Goal: Information Seeking & Learning: Learn about a topic

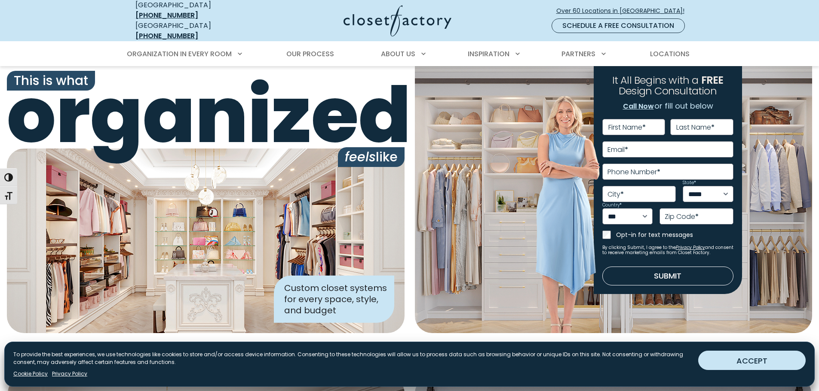
click at [747, 358] on button "ACCEPT" at bounding box center [751, 360] width 107 height 19
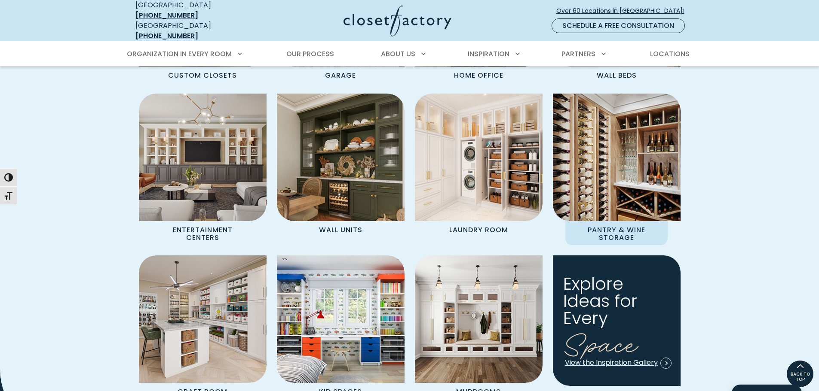
scroll to position [859, 0]
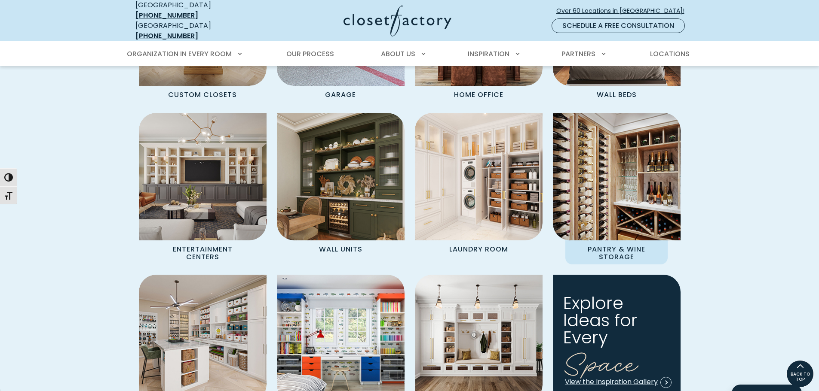
click at [617, 148] on img "Spaces Grid" at bounding box center [616, 177] width 140 height 140
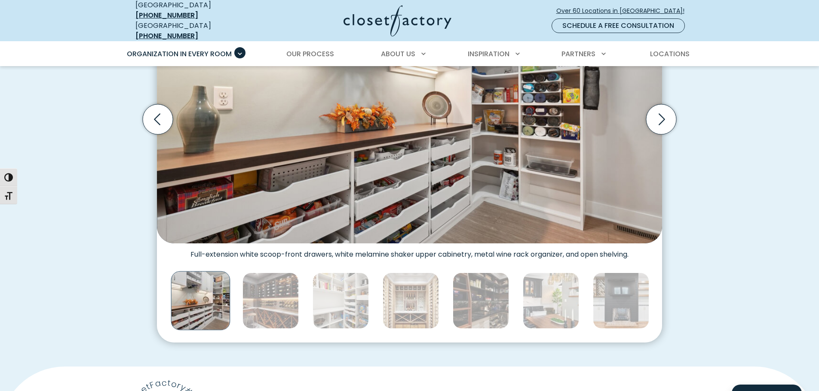
scroll to position [343, 0]
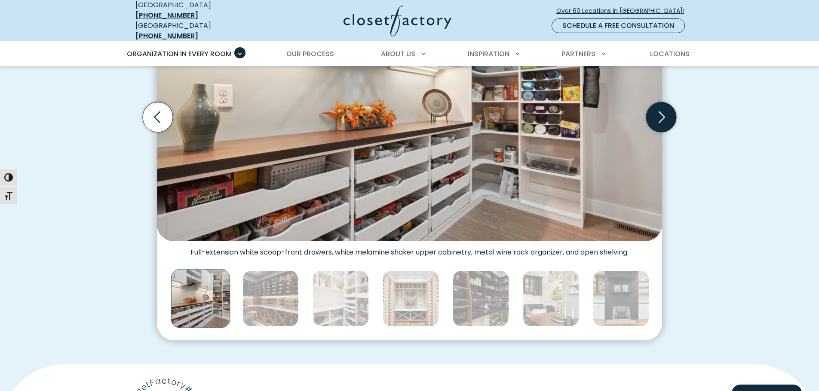
click at [660, 114] on icon "Next slide" at bounding box center [661, 117] width 6 height 12
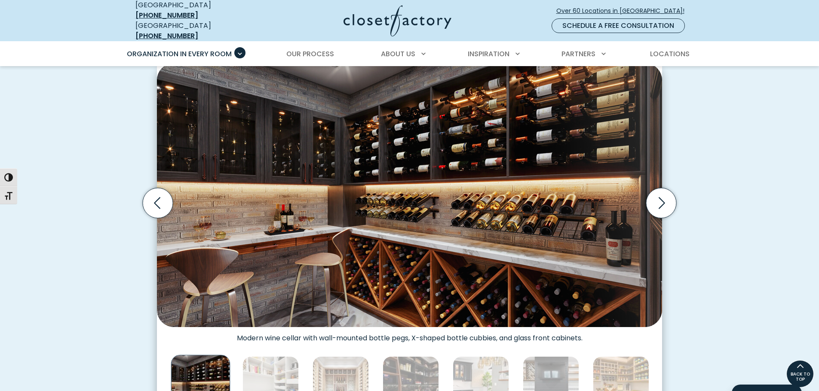
scroll to position [214, 0]
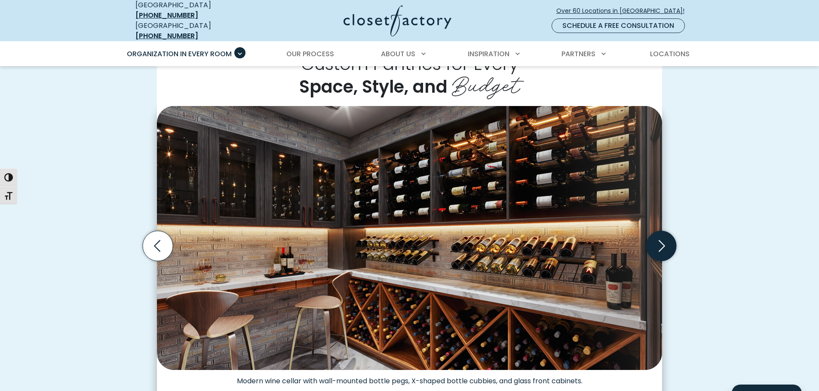
click at [663, 238] on icon "Next slide" at bounding box center [661, 246] width 30 height 30
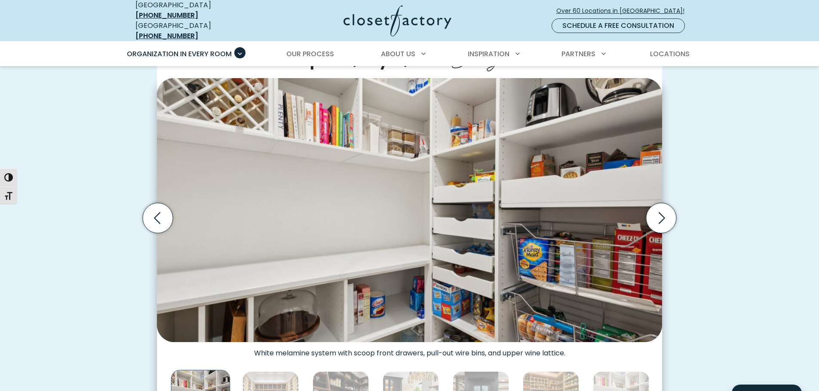
scroll to position [257, 0]
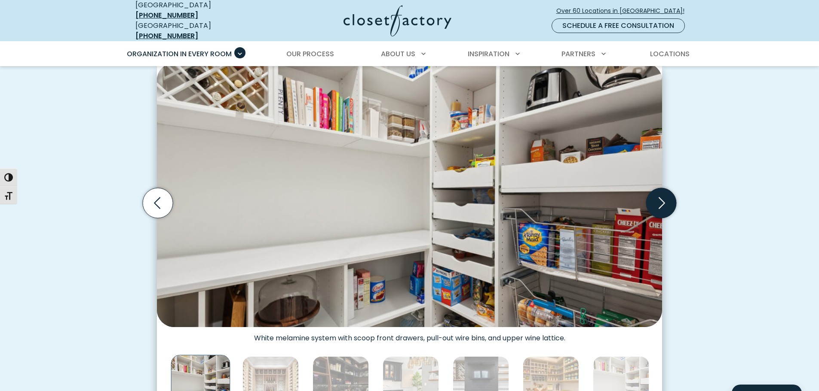
click at [662, 203] on icon "Next slide" at bounding box center [661, 203] width 30 height 30
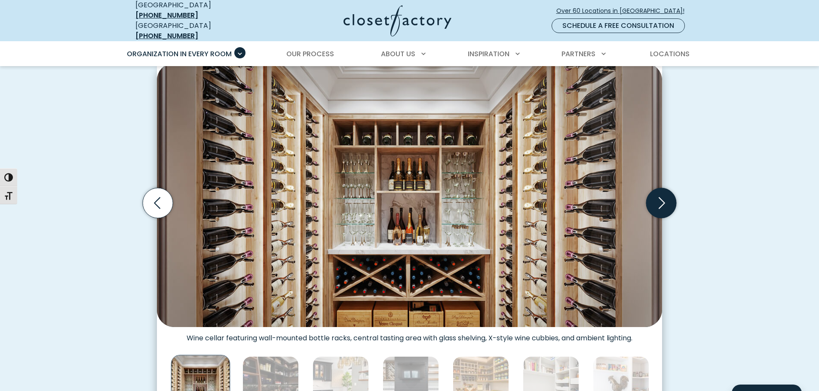
click at [663, 199] on icon "Next slide" at bounding box center [661, 203] width 30 height 30
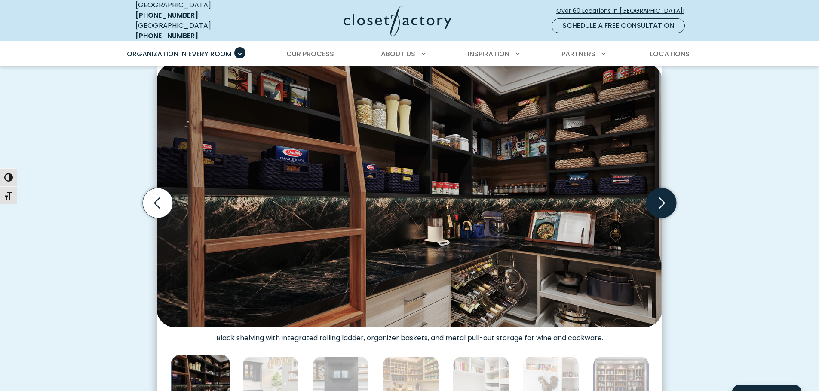
click at [662, 199] on icon "Next slide" at bounding box center [661, 203] width 6 height 12
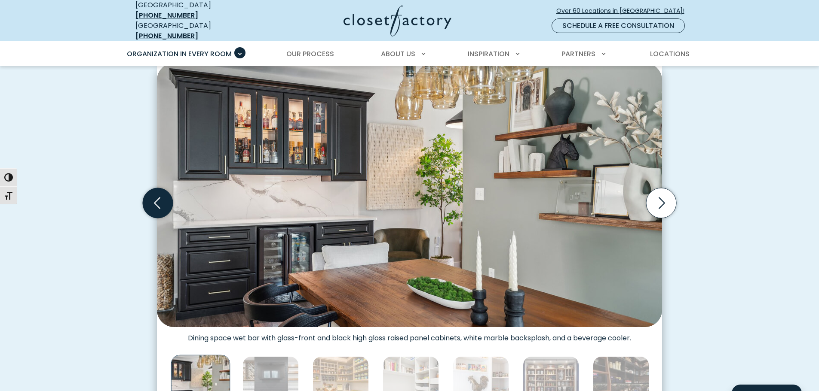
click at [160, 192] on icon "Previous slide" at bounding box center [158, 203] width 30 height 30
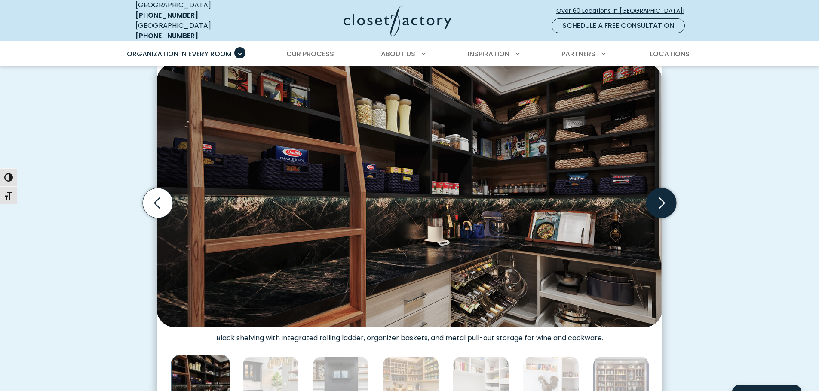
click at [664, 193] on icon "Next slide" at bounding box center [661, 203] width 30 height 30
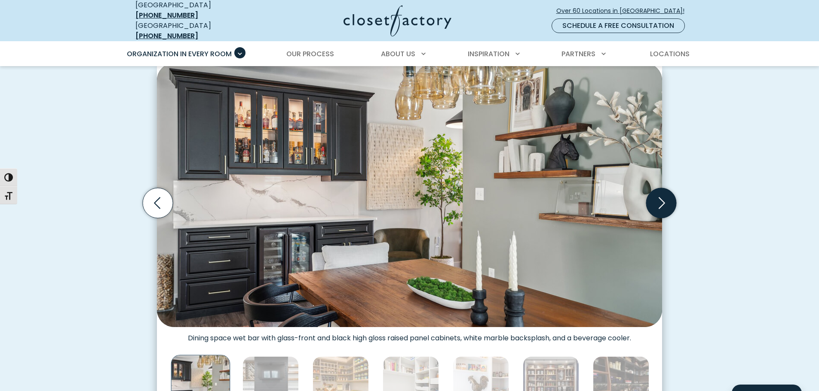
click at [660, 196] on icon "Next slide" at bounding box center [661, 203] width 30 height 30
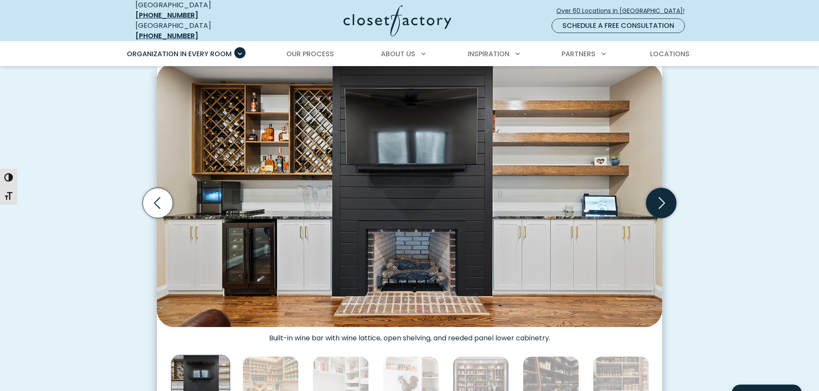
click at [660, 196] on icon "Next slide" at bounding box center [661, 203] width 30 height 30
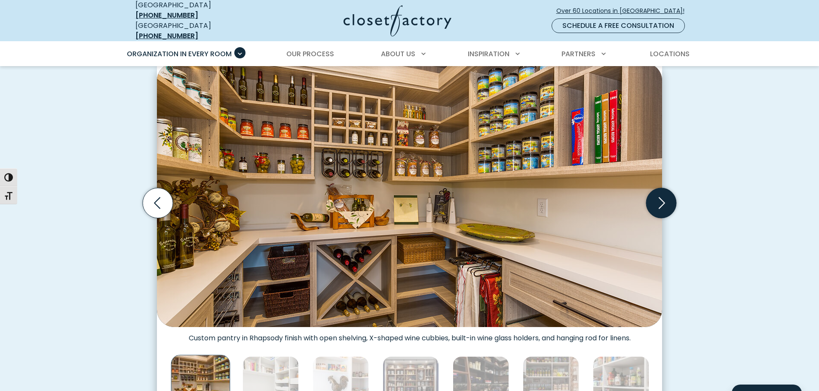
click at [659, 199] on icon "Next slide" at bounding box center [661, 203] width 30 height 30
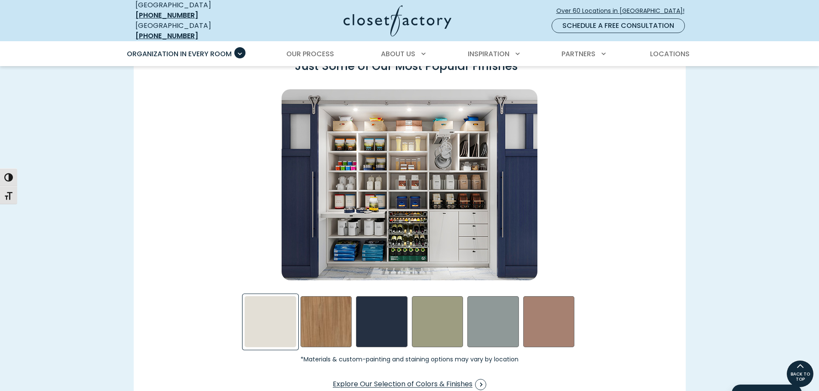
scroll to position [1203, 0]
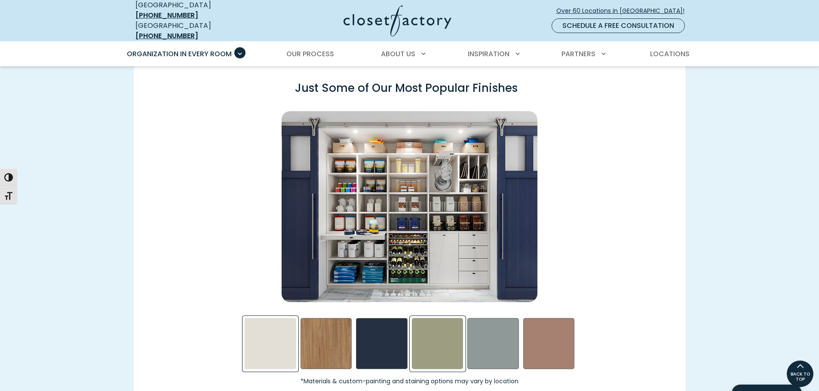
click at [440, 323] on div "Sage Swatch" at bounding box center [438, 344] width 52 height 52
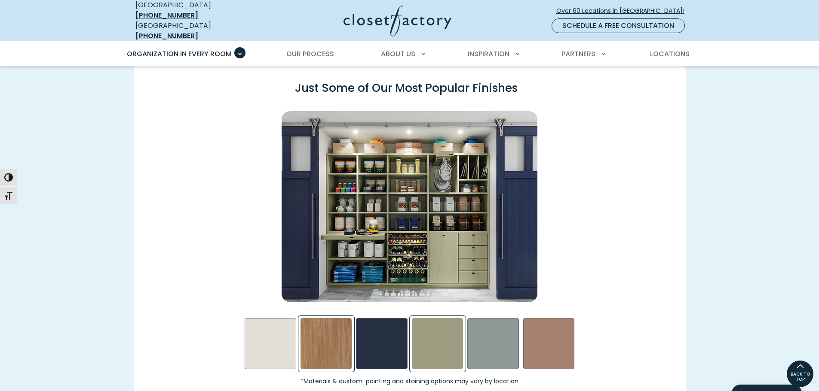
click at [321, 345] on div "Nutmeg Swatch" at bounding box center [326, 344] width 52 height 52
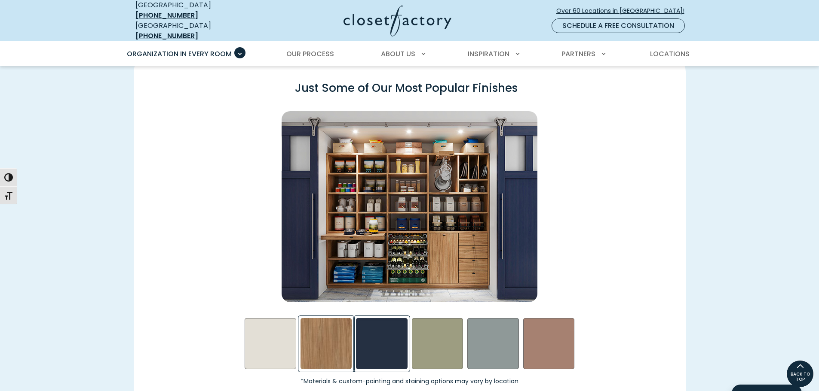
click at [376, 339] on div "Calm Sea Swatch" at bounding box center [382, 344] width 52 height 52
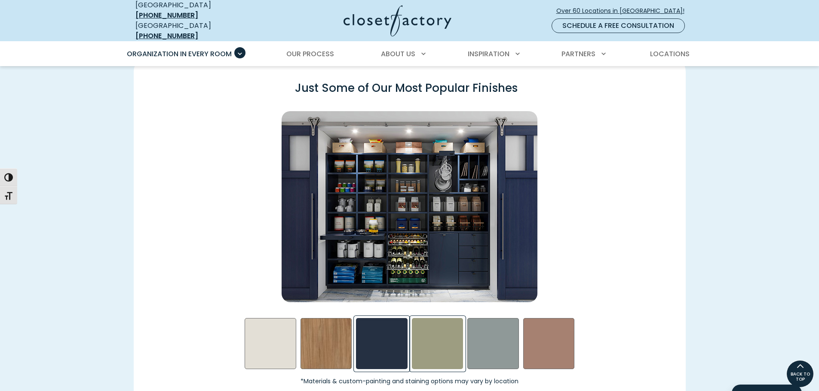
click at [448, 336] on div "Sage Swatch" at bounding box center [438, 344] width 52 height 52
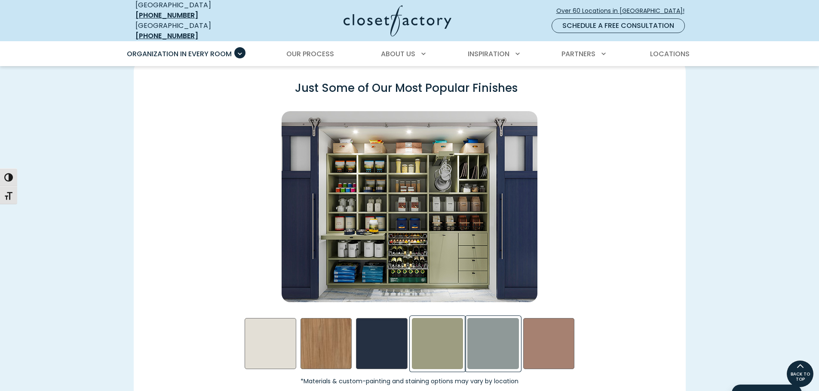
click at [494, 330] on div "Steel Blue Swatch" at bounding box center [493, 344] width 52 height 52
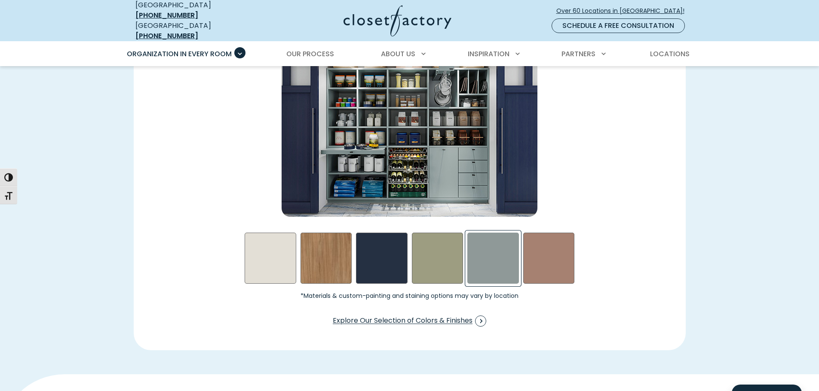
scroll to position [1289, 0]
click at [551, 253] on div "Terrarosa Swatch" at bounding box center [549, 258] width 52 height 52
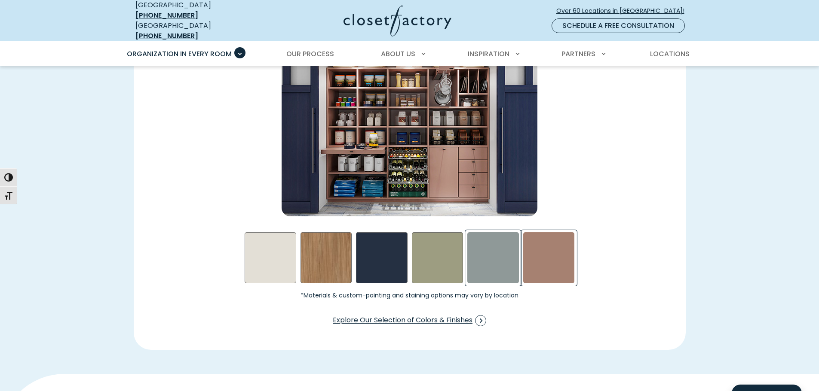
click at [501, 248] on div "Steel Blue Swatch" at bounding box center [493, 258] width 52 height 52
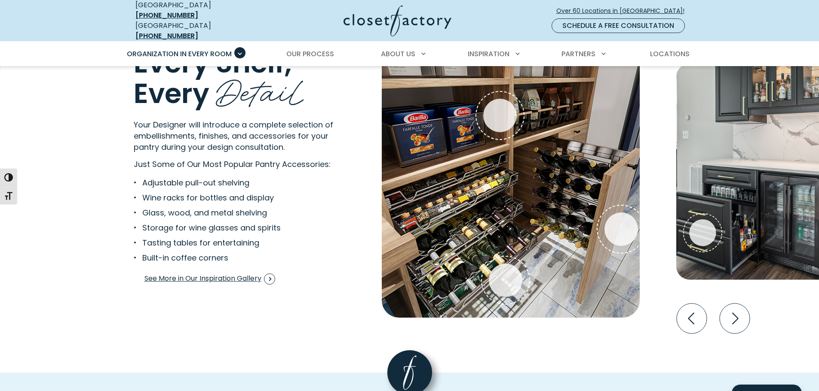
scroll to position [1675, 0]
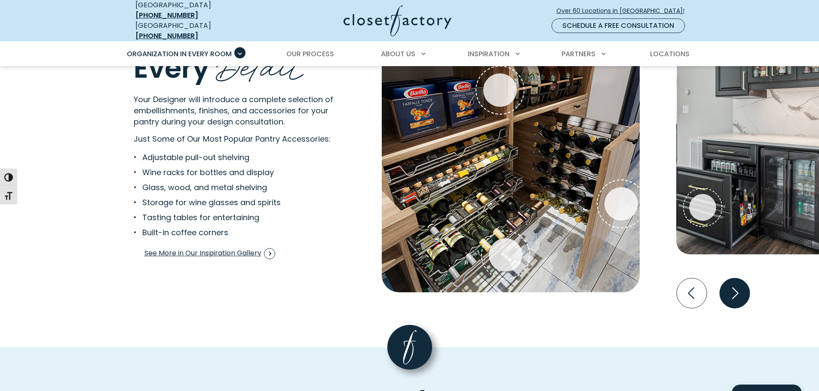
click at [738, 284] on icon "Next slide" at bounding box center [734, 293] width 30 height 30
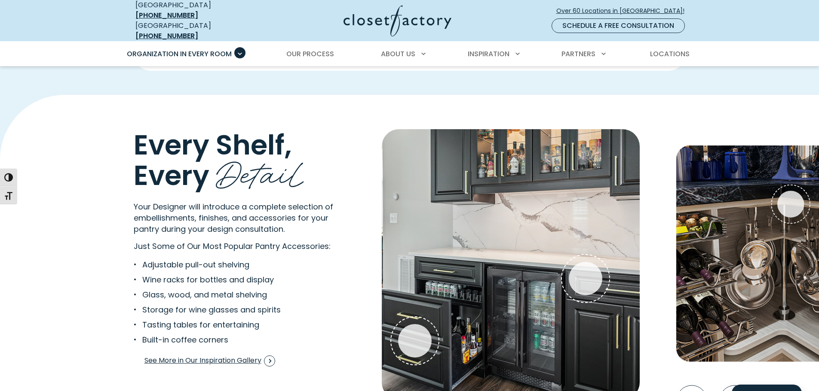
scroll to position [1589, 0]
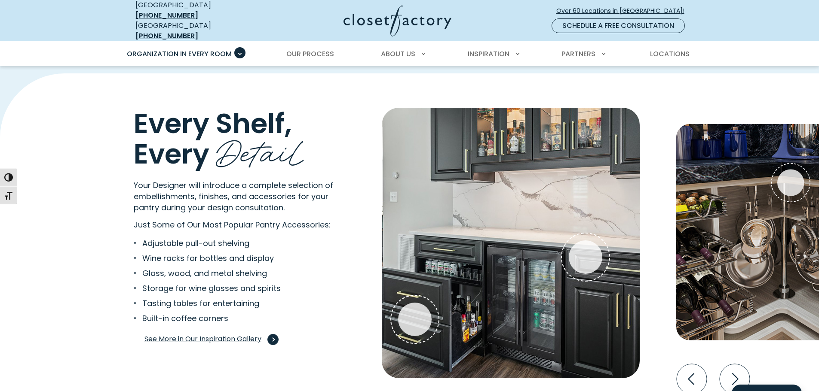
click at [273, 334] on span "Interactive Gallery" at bounding box center [272, 339] width 11 height 11
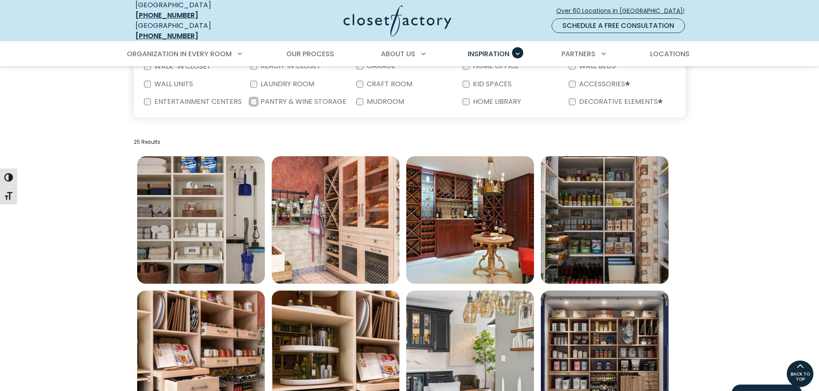
scroll to position [215, 0]
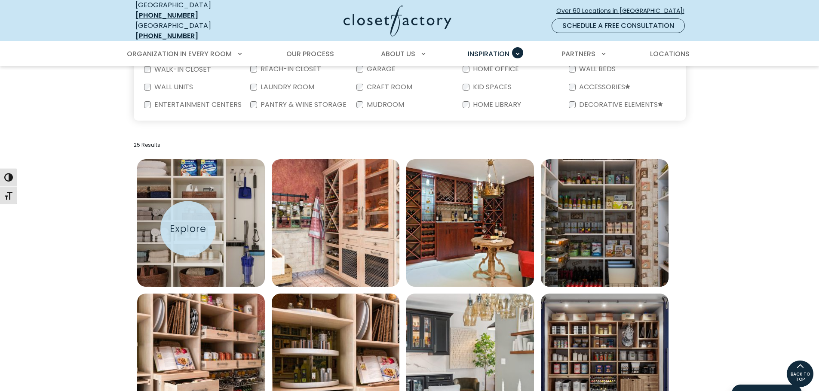
click at [187, 228] on img "Open inspiration gallery to preview enlarged image" at bounding box center [201, 223] width 128 height 128
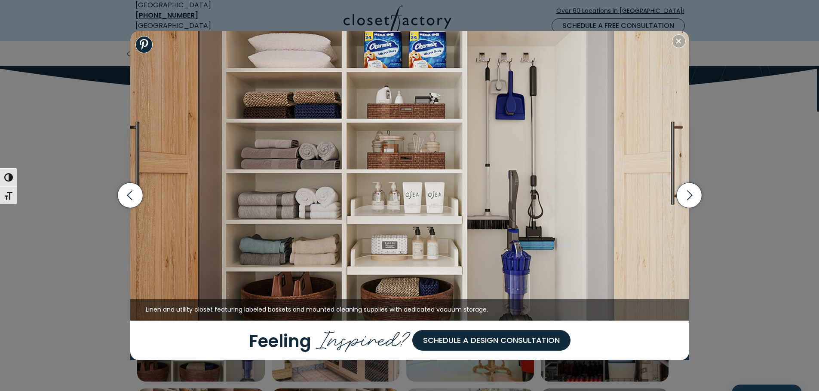
scroll to position [129, 0]
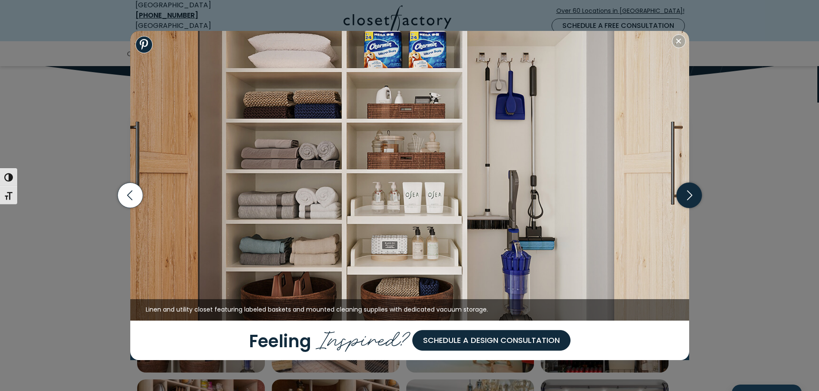
click at [690, 191] on icon "button" at bounding box center [688, 195] width 25 height 25
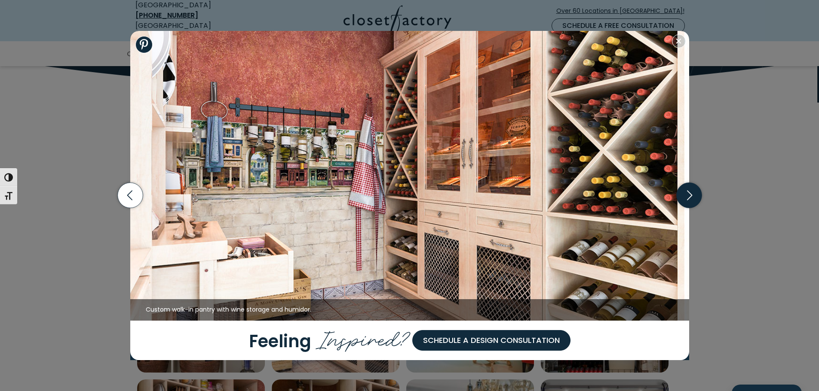
click at [695, 193] on icon "button" at bounding box center [688, 195] width 25 height 25
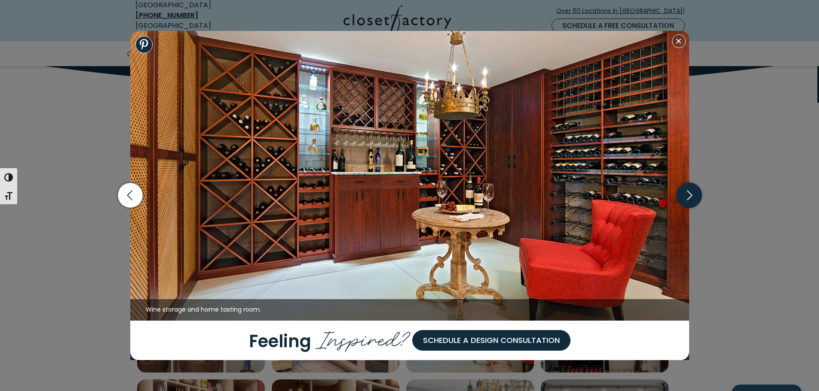
click at [695, 193] on icon "button" at bounding box center [688, 195] width 25 height 25
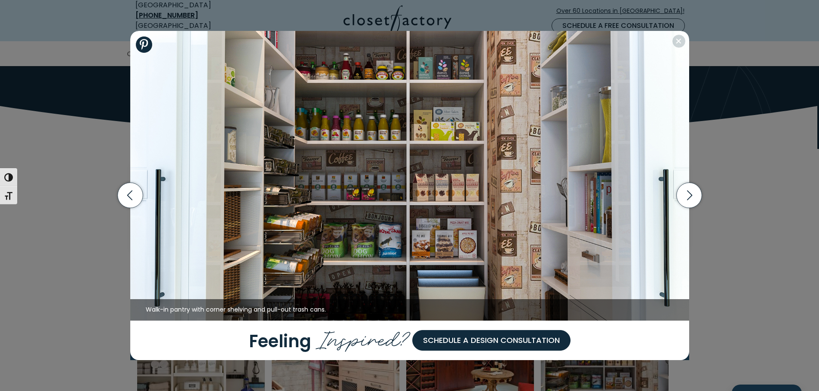
scroll to position [43, 0]
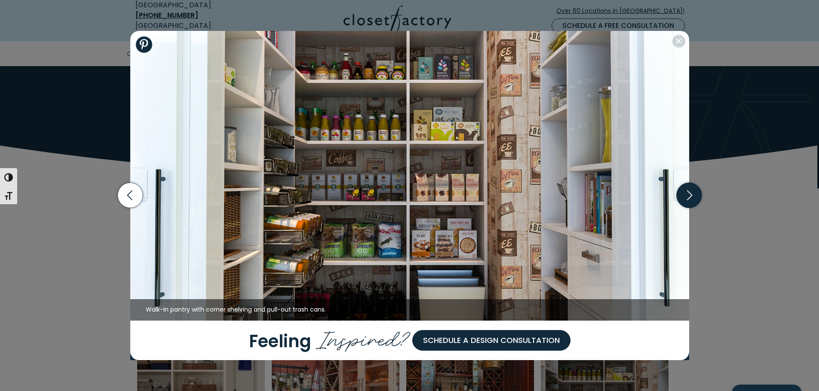
click at [687, 196] on icon "button" at bounding box center [688, 195] width 25 height 25
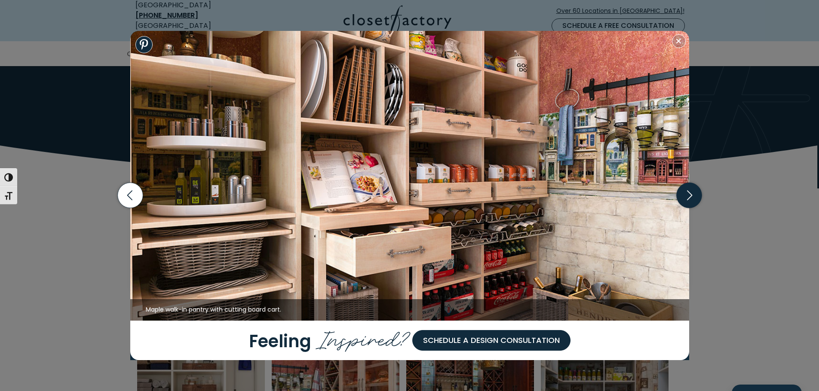
click at [687, 196] on icon "button" at bounding box center [688, 195] width 25 height 25
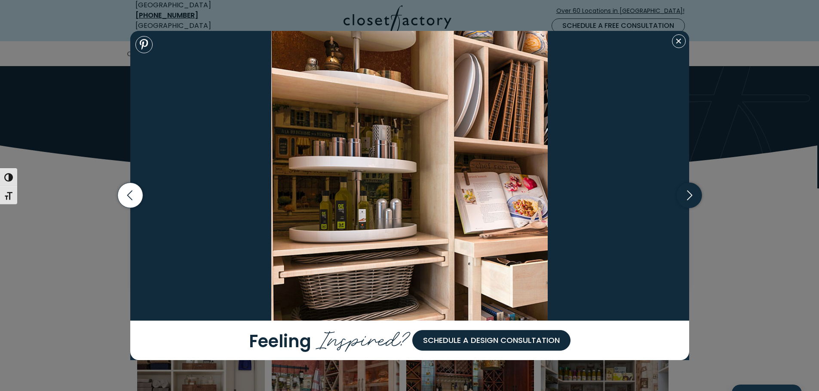
click at [686, 195] on icon "button" at bounding box center [688, 195] width 25 height 25
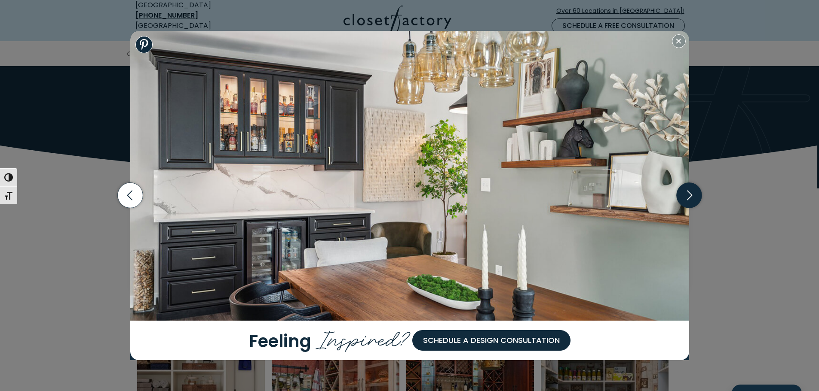
click at [686, 195] on icon "button" at bounding box center [688, 195] width 25 height 25
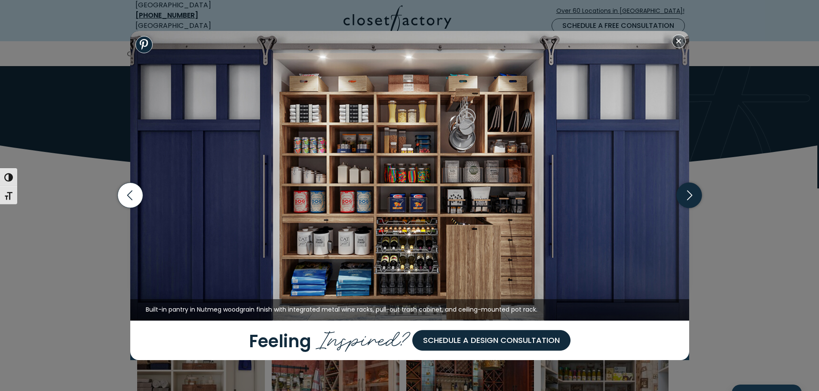
click at [686, 195] on icon "button" at bounding box center [688, 195] width 25 height 25
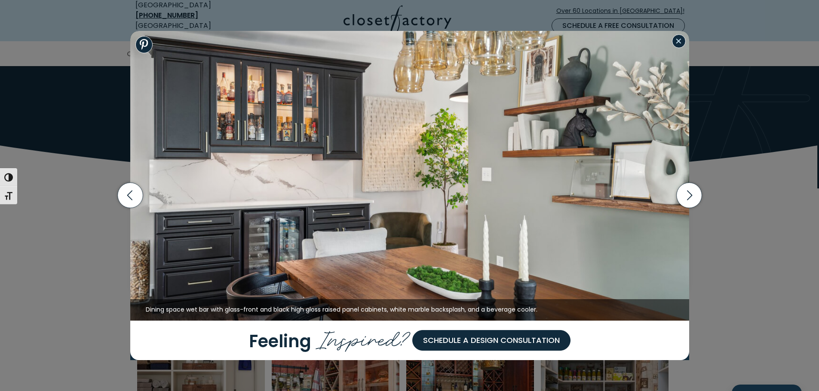
click at [678, 42] on button "Close modal" at bounding box center [679, 41] width 14 height 14
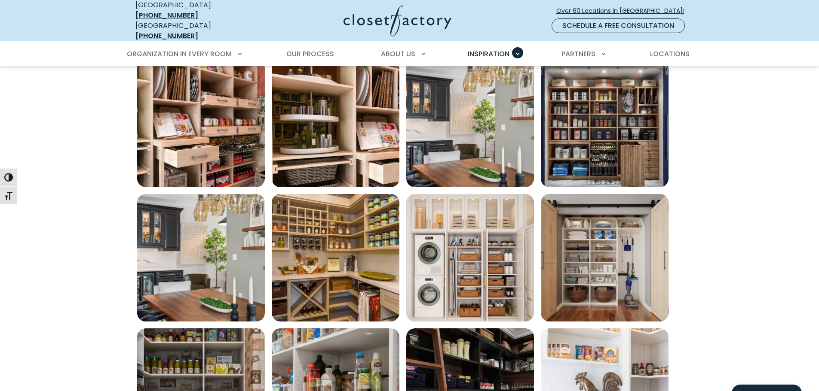
scroll to position [491, 0]
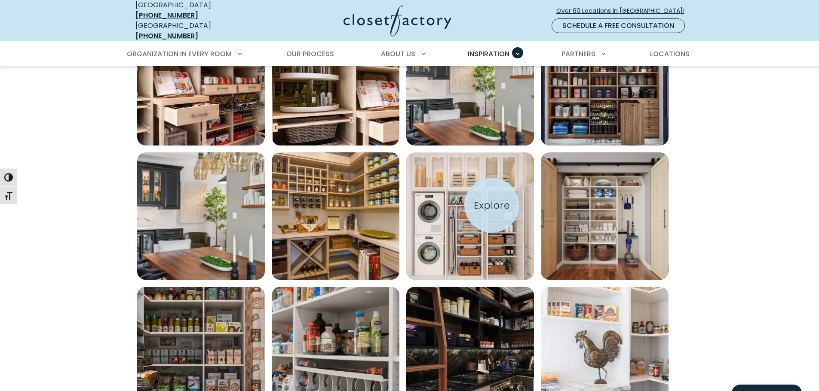
click at [492, 205] on img "Open inspiration gallery to preview enlarged image" at bounding box center [470, 217] width 128 height 128
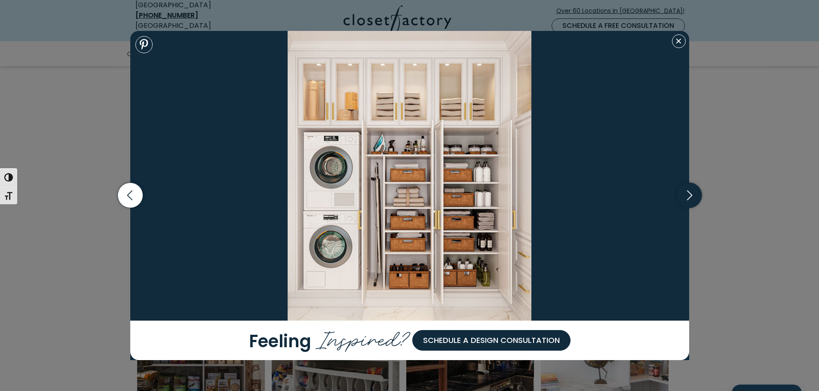
click at [681, 197] on icon "button" at bounding box center [688, 195] width 25 height 25
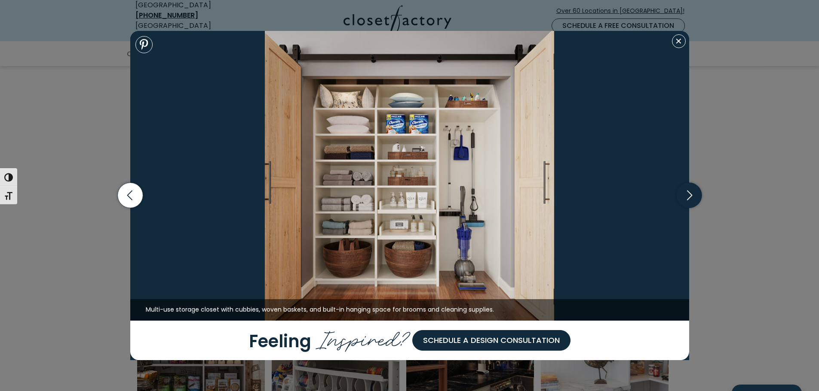
click at [681, 197] on icon "button" at bounding box center [688, 195] width 25 height 25
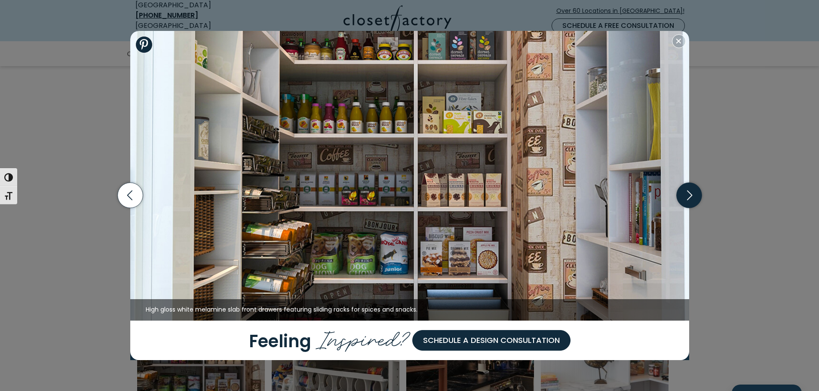
click at [688, 195] on icon "button" at bounding box center [688, 195] width 25 height 25
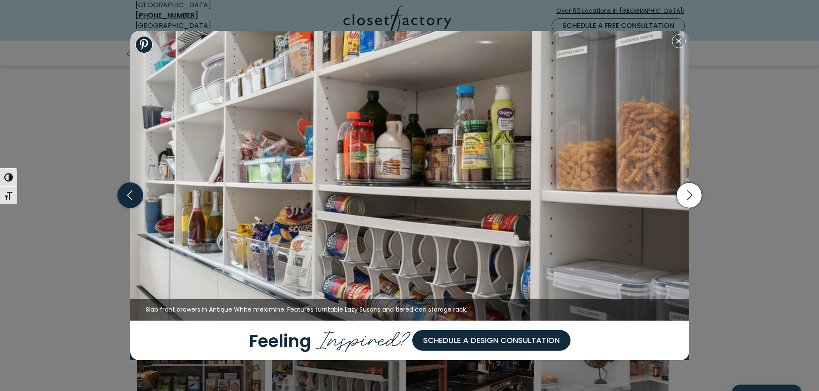
click at [127, 199] on icon "button" at bounding box center [129, 195] width 25 height 25
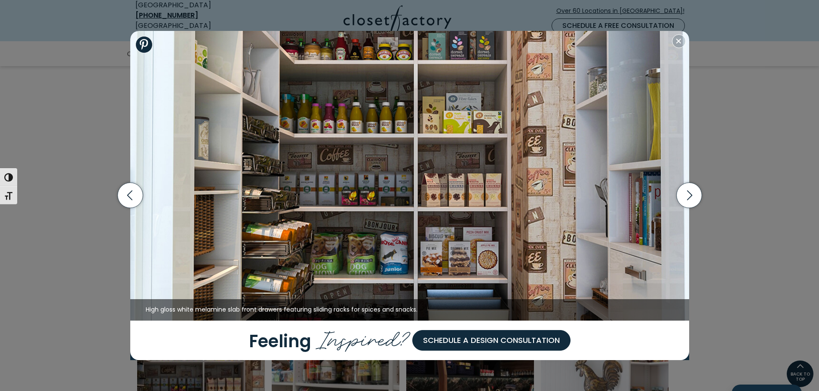
scroll to position [448, 0]
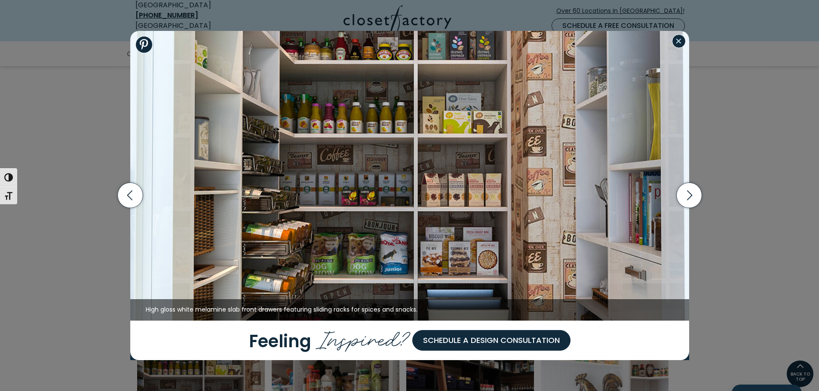
click at [678, 40] on button "Close modal" at bounding box center [679, 41] width 14 height 14
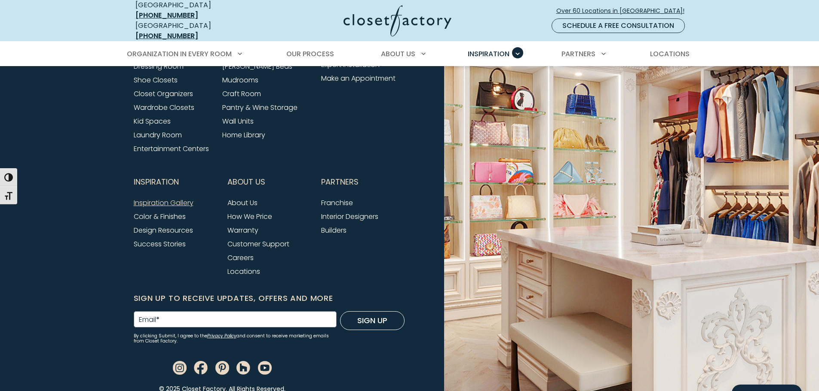
scroll to position [1135, 0]
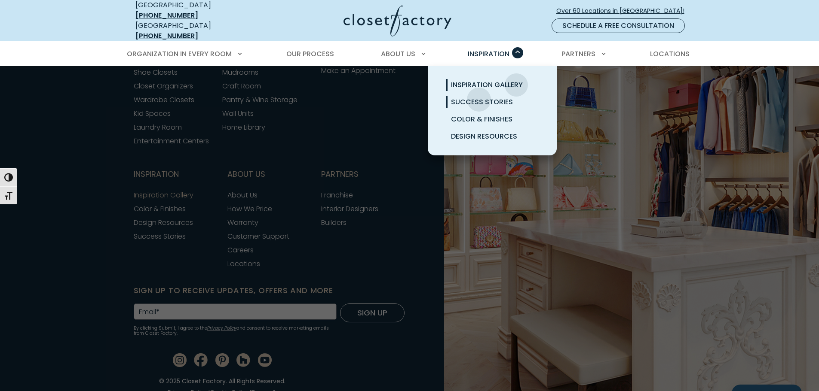
click at [479, 97] on span "Success Stories" at bounding box center [482, 102] width 62 height 10
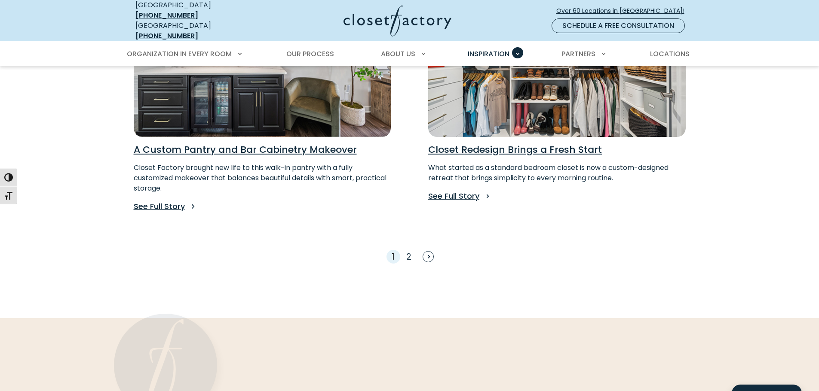
scroll to position [773, 0]
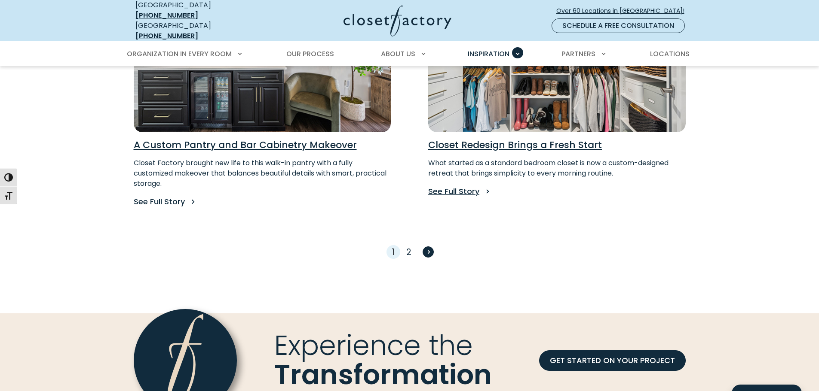
click at [427, 247] on span "Next" at bounding box center [427, 252] width 11 height 11
